Goal: Transaction & Acquisition: Book appointment/travel/reservation

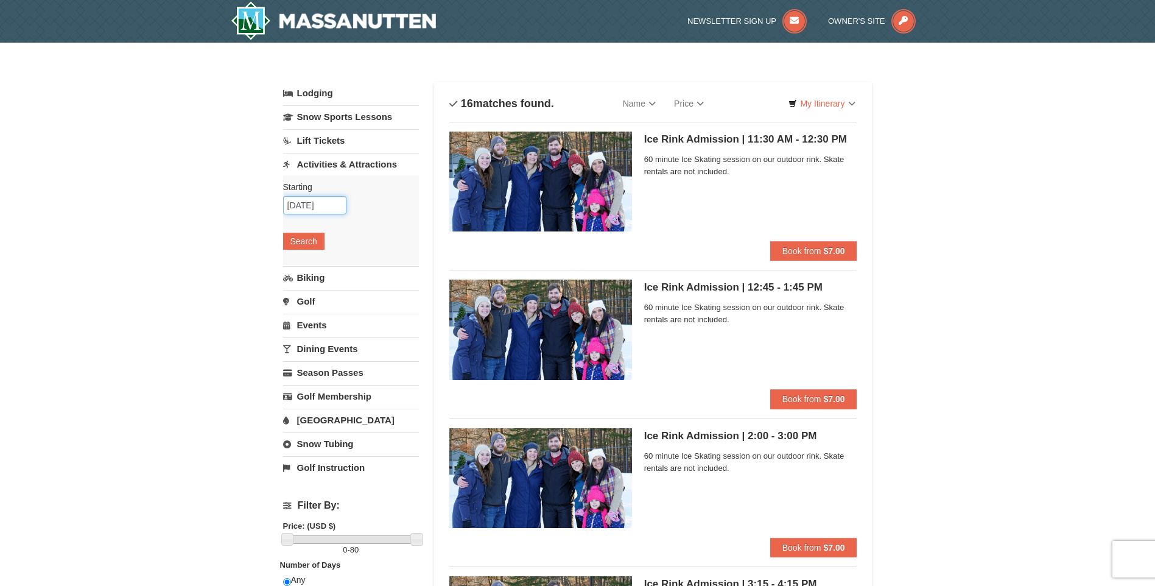
click at [328, 206] on input "11/29/2025" at bounding box center [314, 205] width 63 height 18
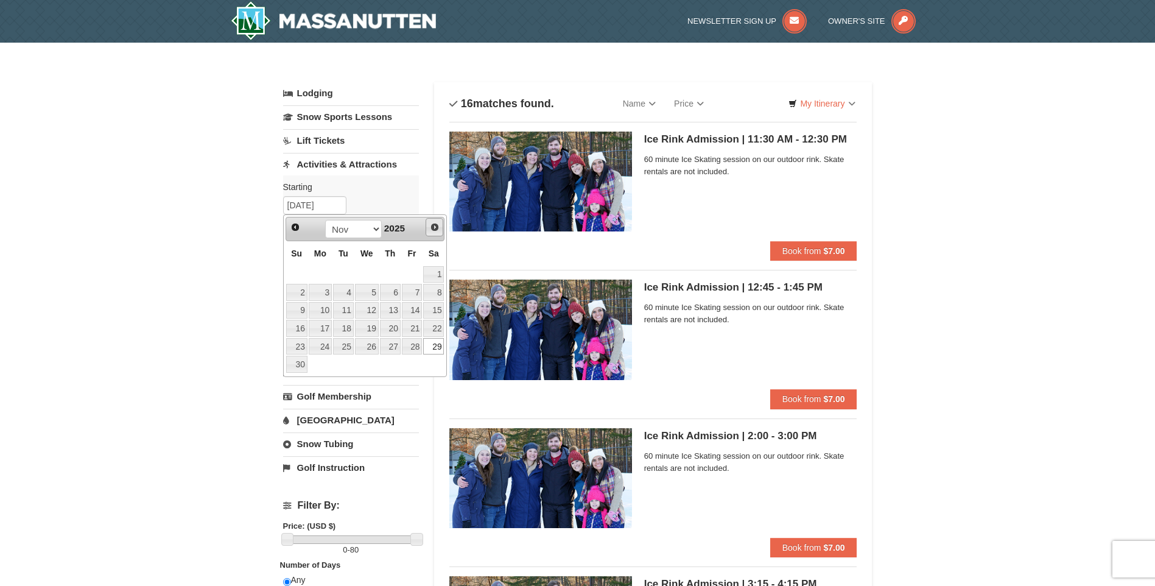
click at [437, 223] on span "Next" at bounding box center [435, 227] width 10 height 10
click at [321, 275] on link "1" at bounding box center [320, 274] width 23 height 17
type input "12/01/2025"
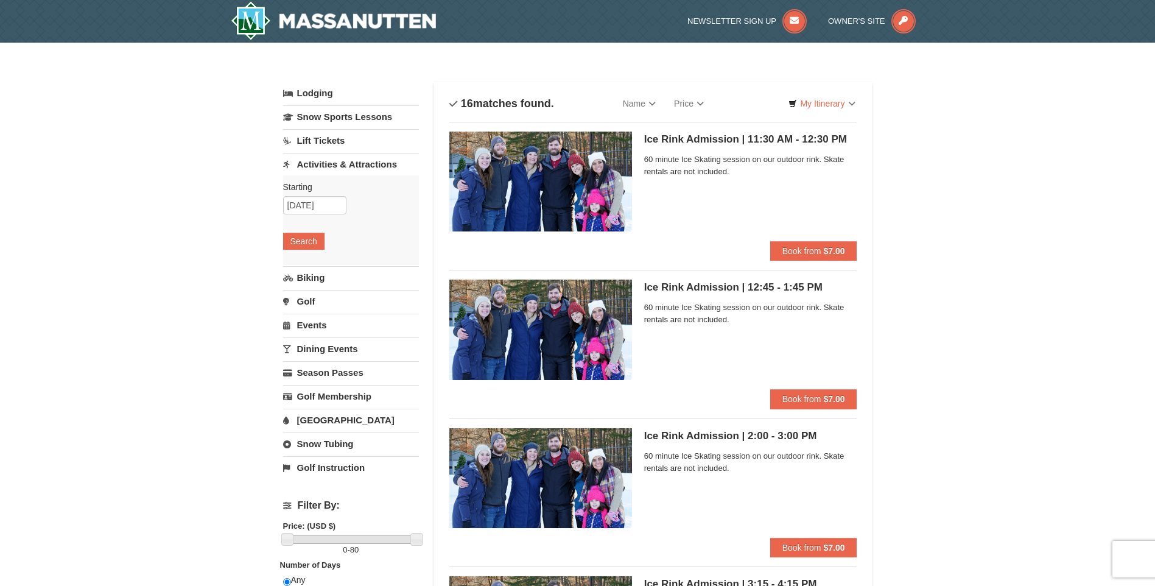
click at [327, 351] on link "Dining Events" at bounding box center [351, 348] width 136 height 23
click at [337, 252] on link "Dining Events" at bounding box center [351, 259] width 136 height 23
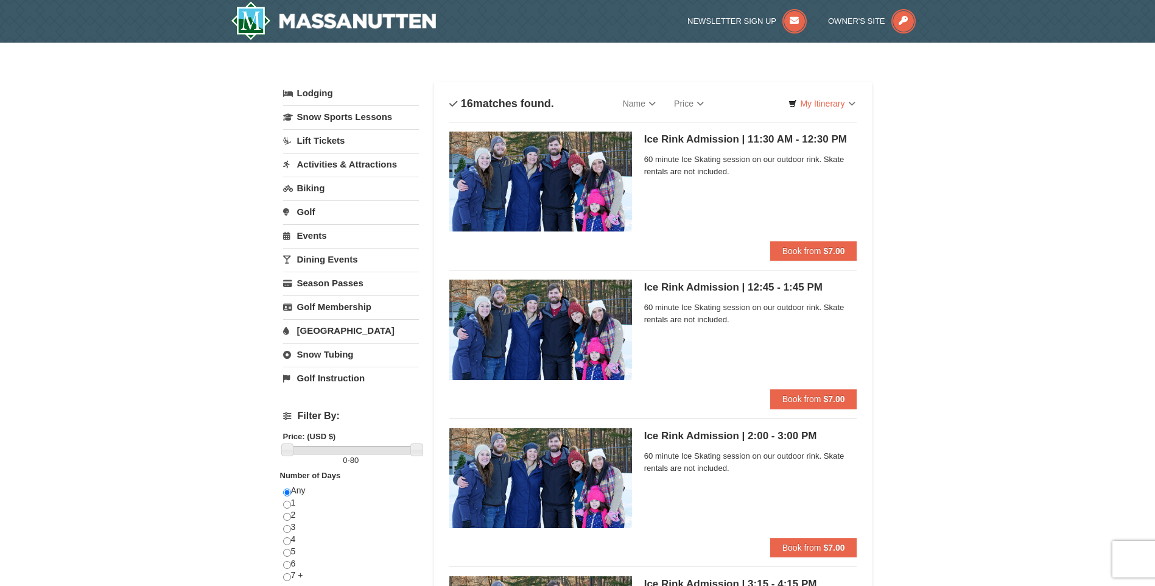
click at [334, 256] on link "Dining Events" at bounding box center [351, 259] width 136 height 23
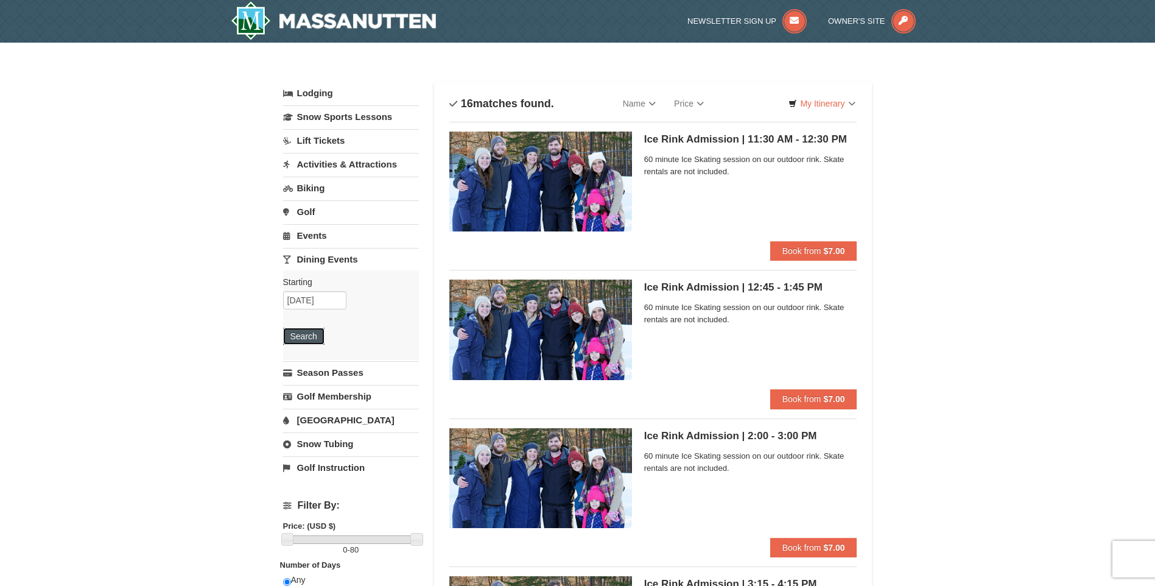
click at [301, 342] on button "Search" at bounding box center [303, 336] width 41 height 17
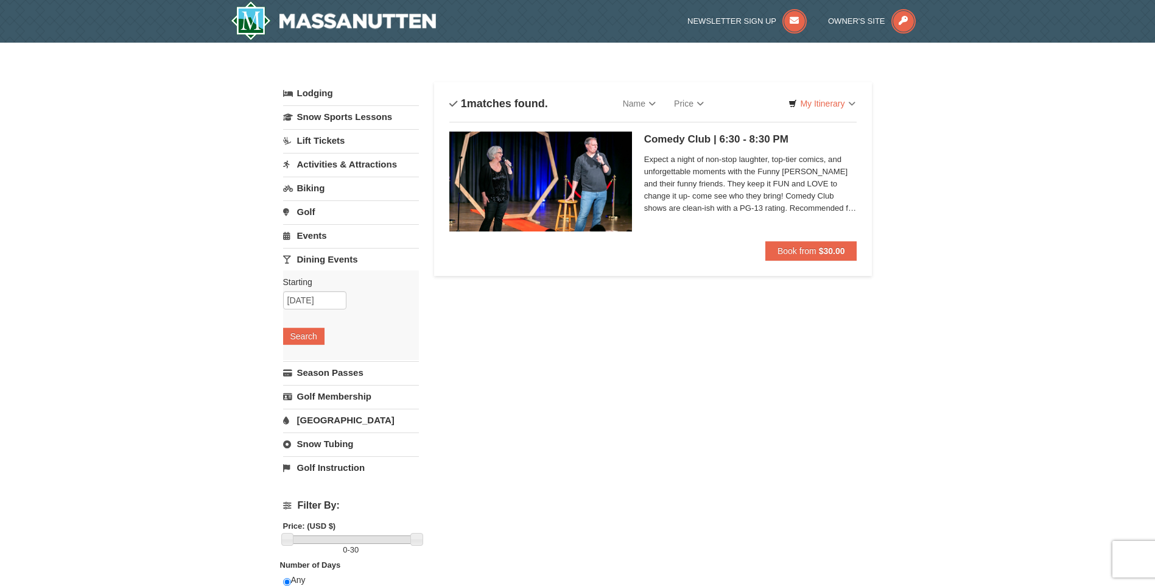
click at [708, 169] on span "Expect a night of non-stop laughter, top-tier comics, and unforgettable moments…" at bounding box center [750, 183] width 213 height 61
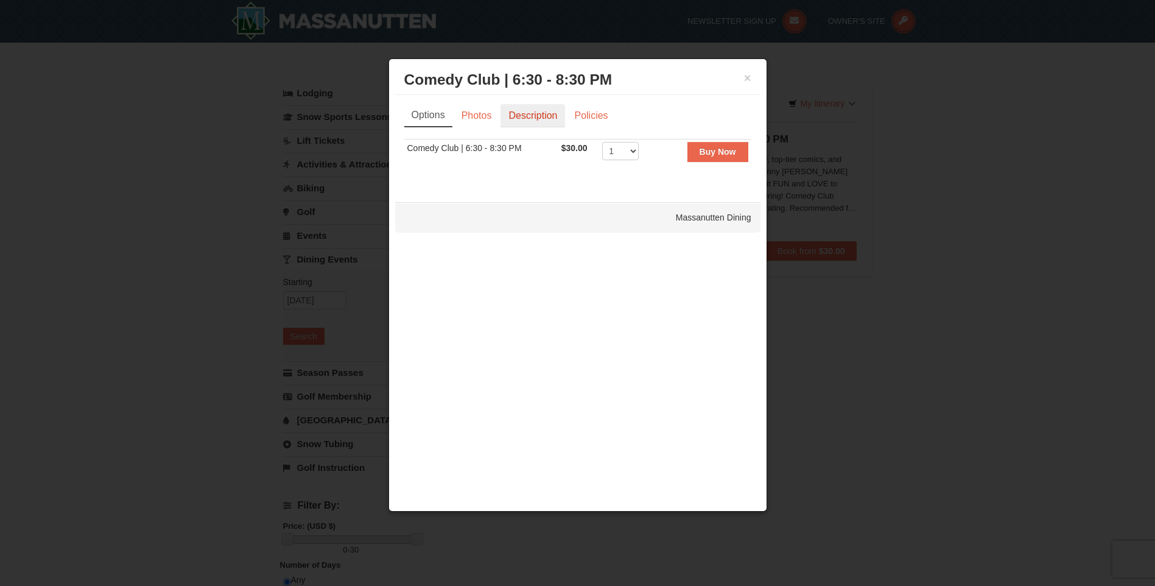
click at [533, 115] on link "Description" at bounding box center [533, 115] width 65 height 23
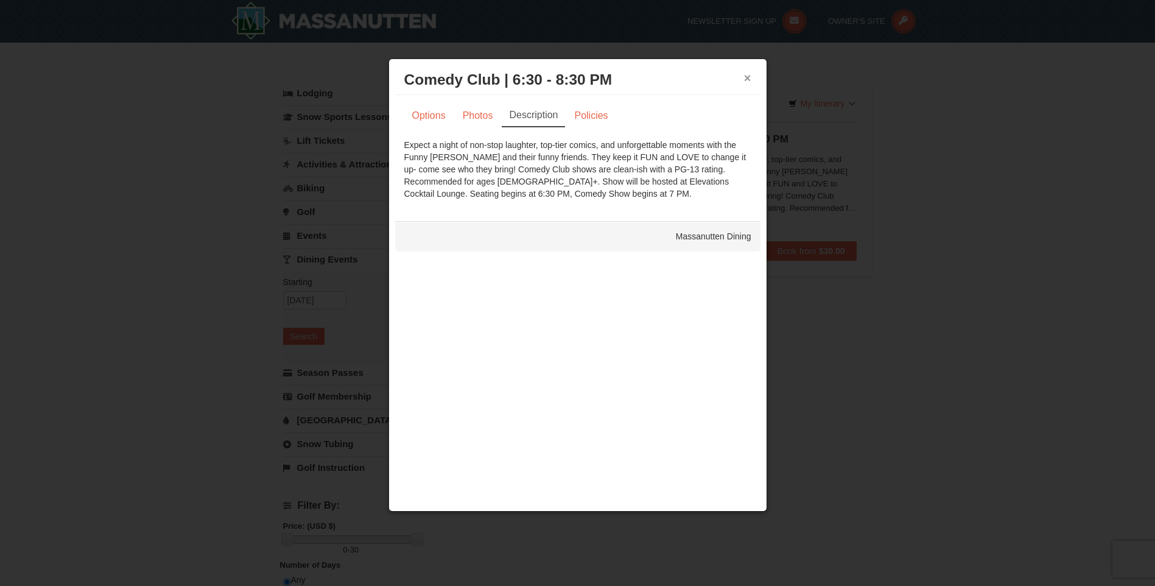
click at [749, 74] on button "×" at bounding box center [747, 78] width 7 height 12
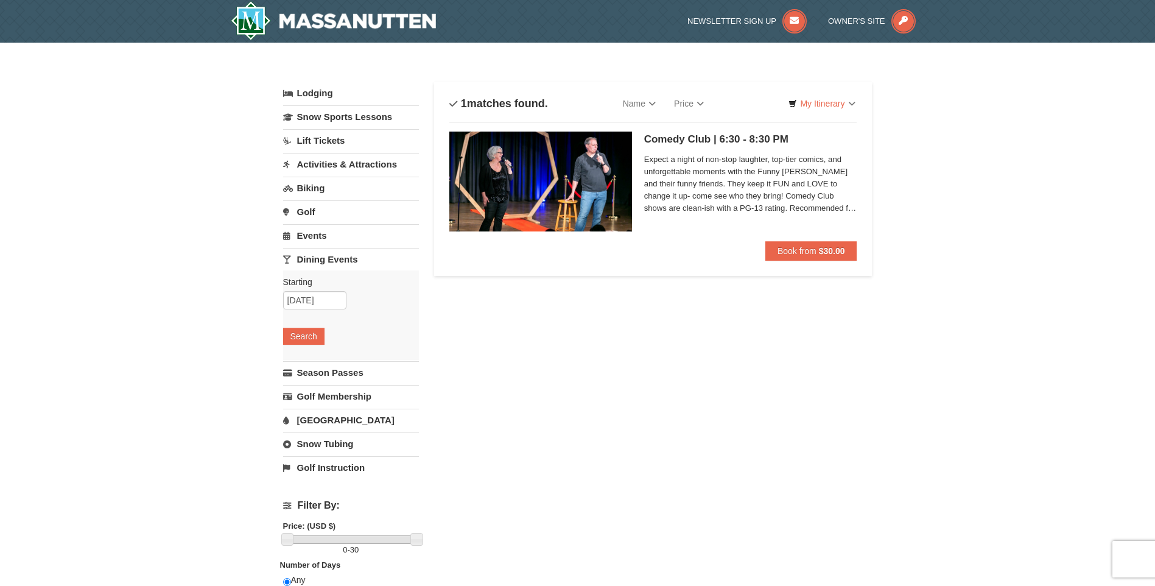
click at [316, 234] on link "Events" at bounding box center [351, 235] width 136 height 23
click at [301, 306] on button "Search" at bounding box center [303, 312] width 41 height 17
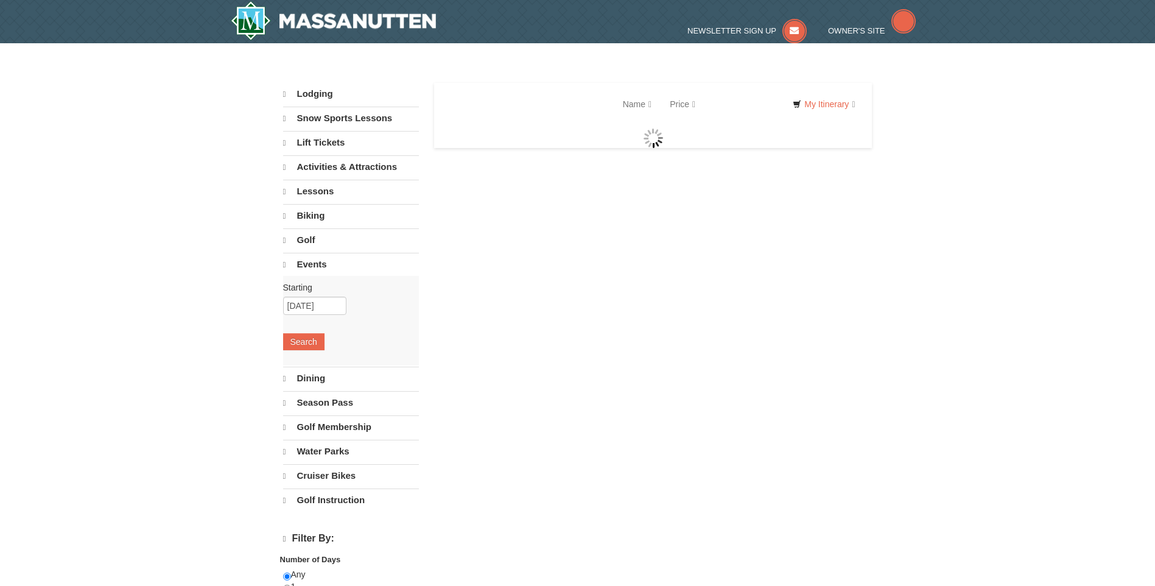
select select "10"
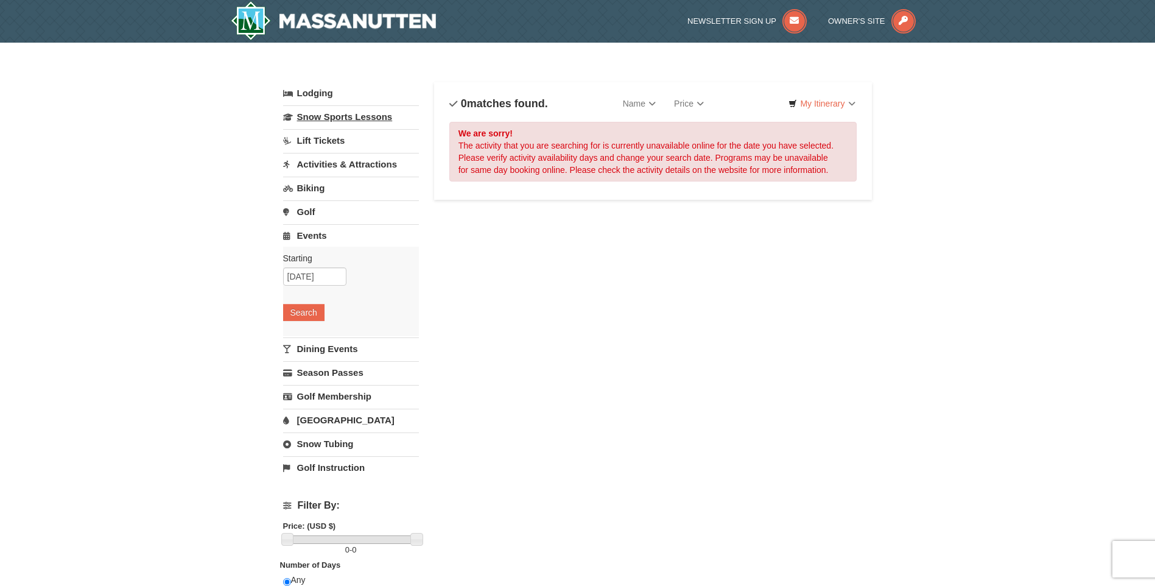
click at [334, 114] on link "Snow Sports Lessons" at bounding box center [351, 116] width 136 height 23
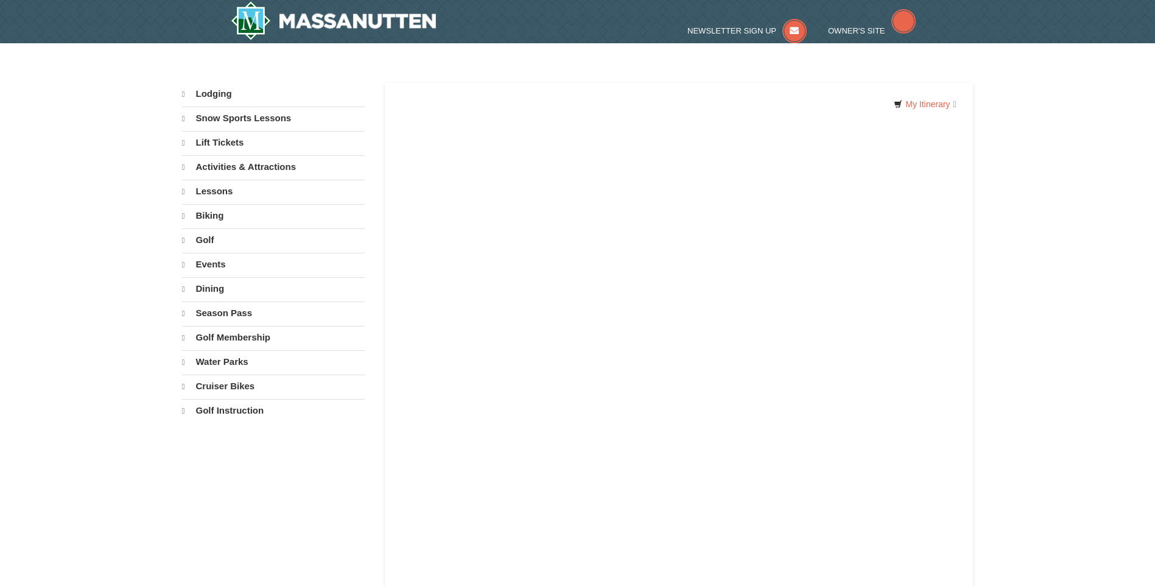
select select "10"
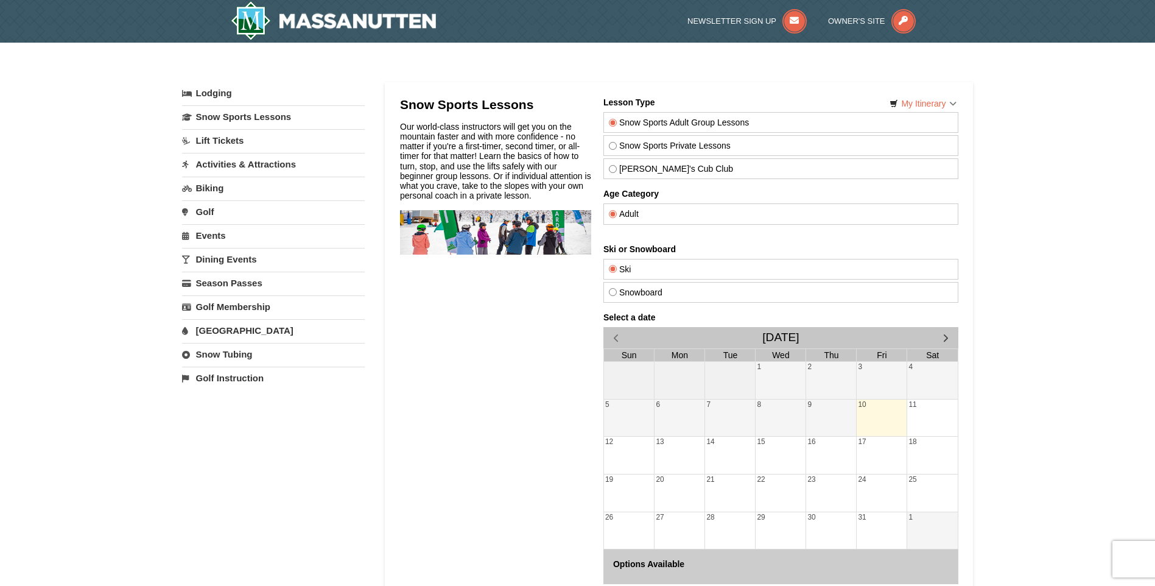
click at [242, 164] on link "Activities & Attractions" at bounding box center [273, 164] width 183 height 23
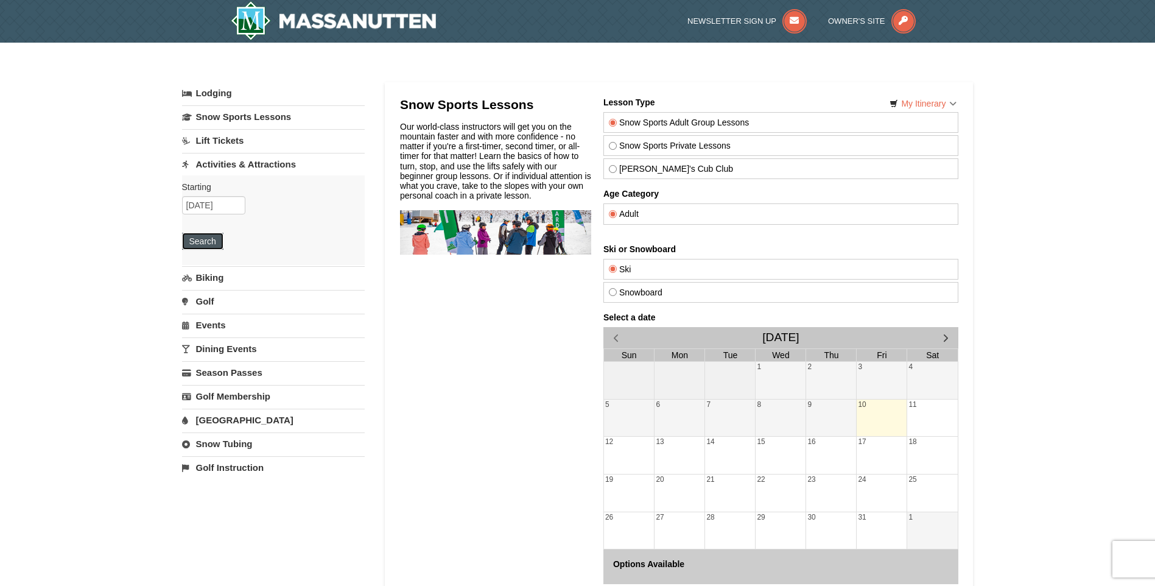
click at [198, 241] on button "Search" at bounding box center [202, 241] width 41 height 17
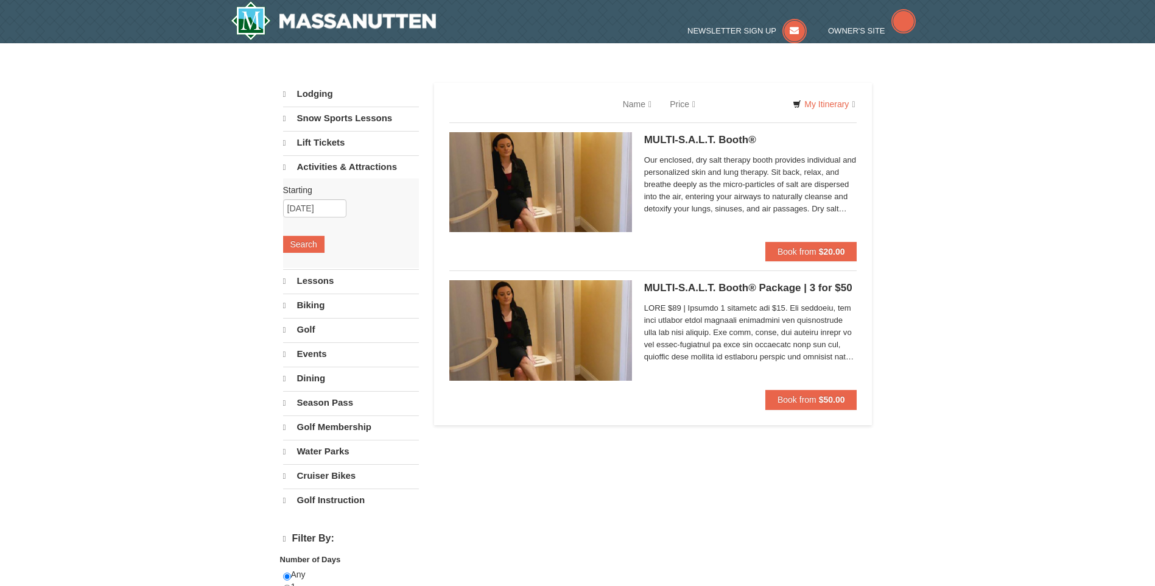
select select "10"
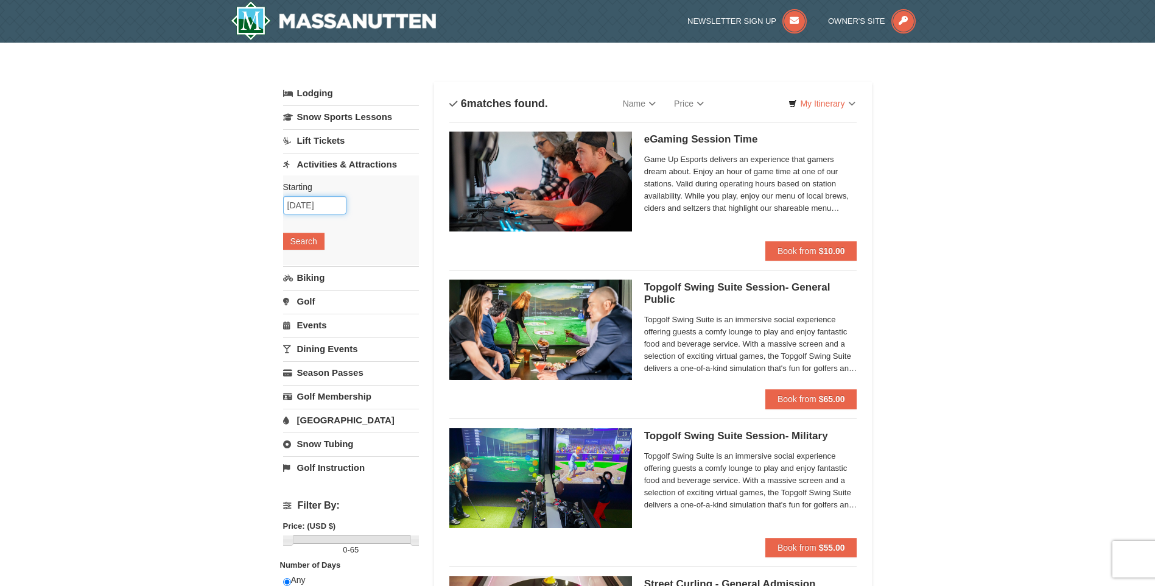
click at [334, 207] on input "10/10/2025" at bounding box center [314, 205] width 63 height 18
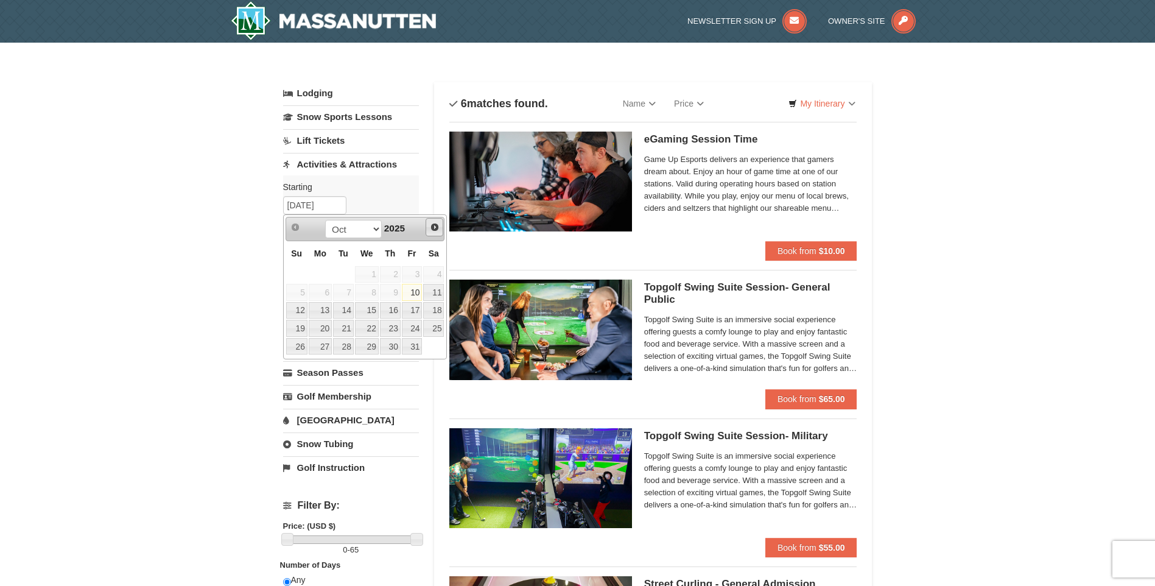
click at [439, 228] on span "Next" at bounding box center [435, 227] width 10 height 10
click at [434, 225] on span "Next" at bounding box center [435, 227] width 10 height 10
click at [334, 275] on link "2" at bounding box center [343, 274] width 21 height 17
type input "[DATE]"
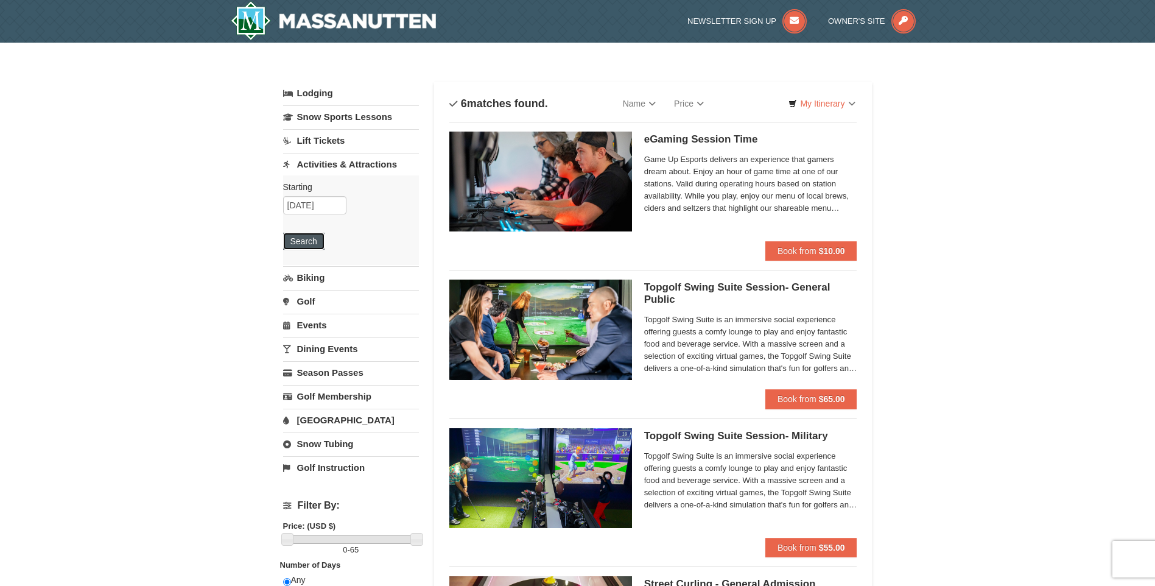
click at [306, 243] on button "Search" at bounding box center [303, 241] width 41 height 17
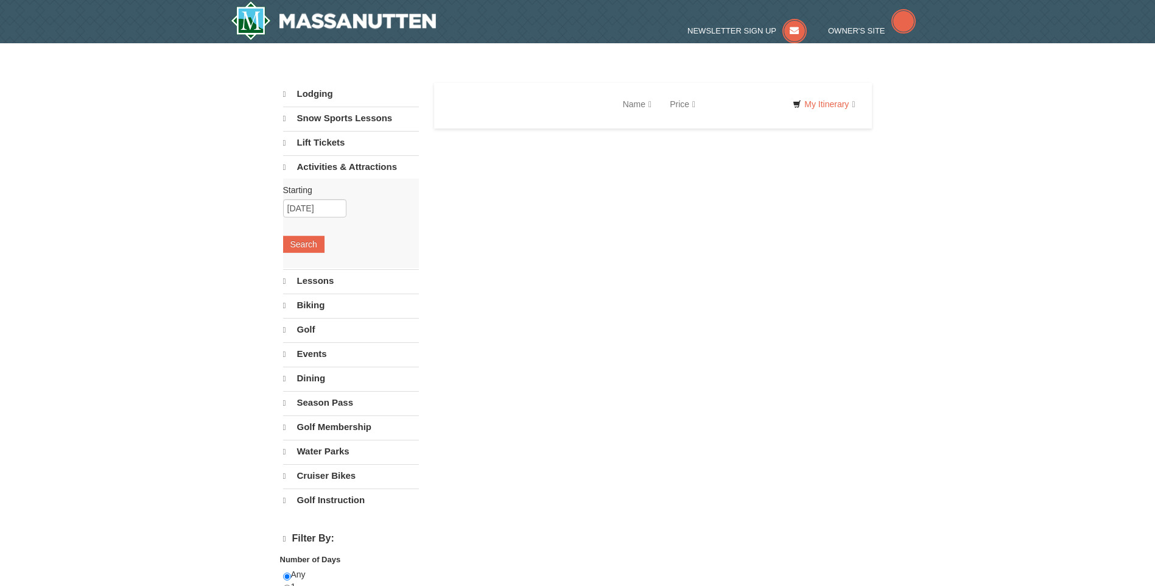
select select "10"
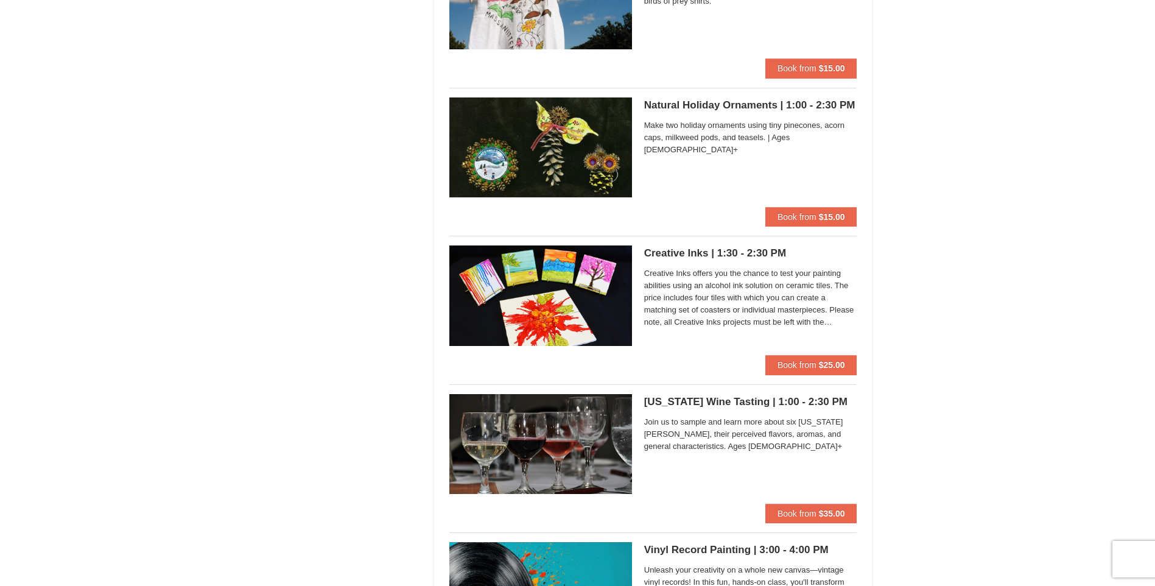
scroll to position [1827, 0]
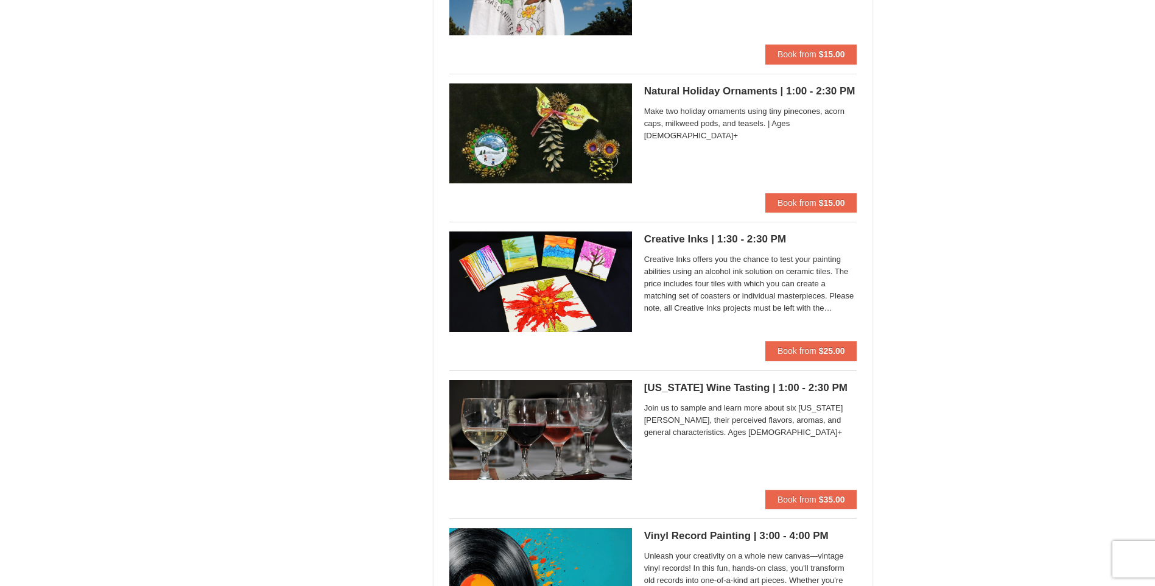
click at [716, 306] on span "Creative Inks offers you the chance to test your painting abilities using an al…" at bounding box center [750, 283] width 213 height 61
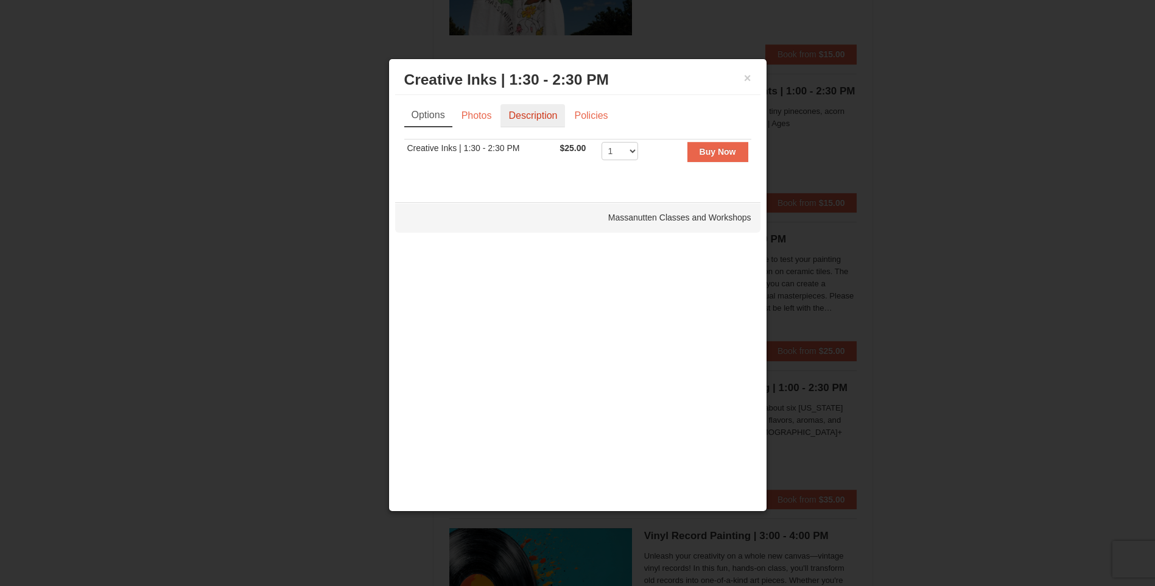
click at [520, 110] on link "Description" at bounding box center [533, 115] width 65 height 23
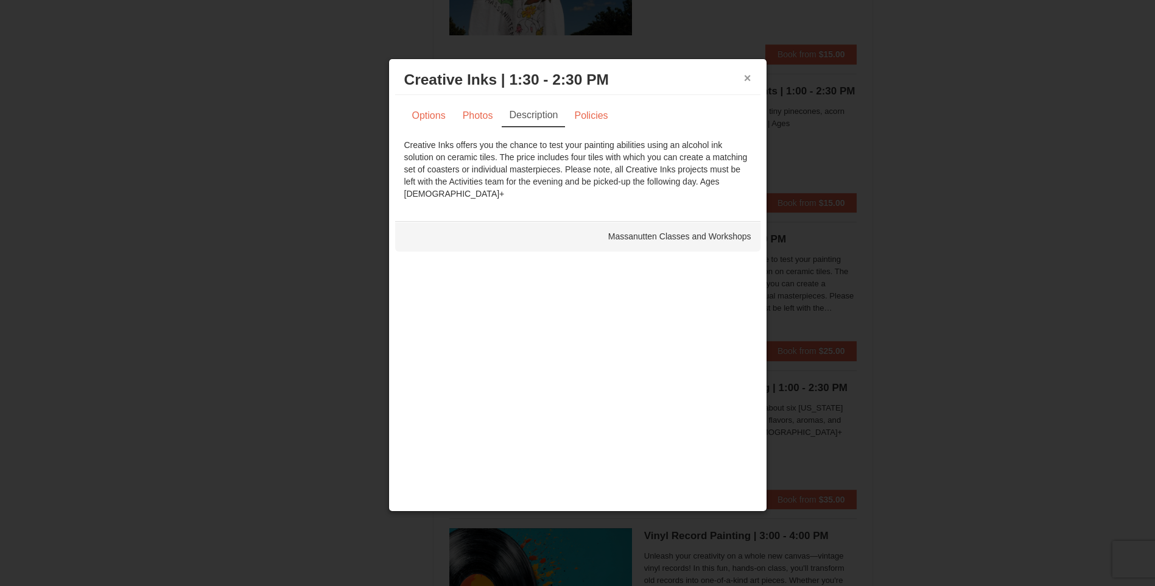
click at [745, 76] on button "×" at bounding box center [747, 78] width 7 height 12
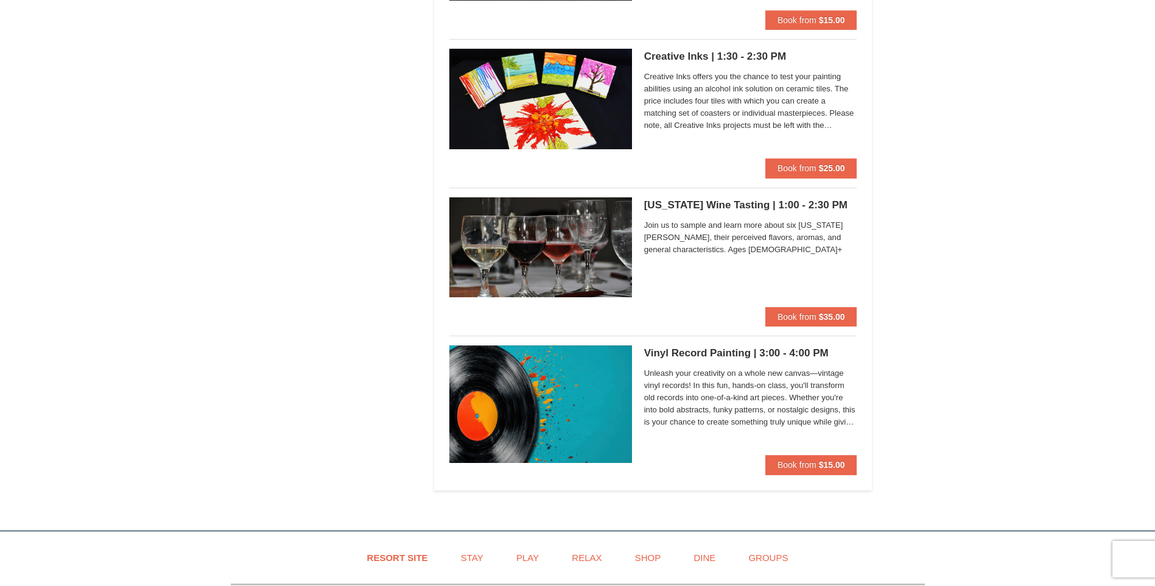
scroll to position [2071, 0]
